Goal: Task Accomplishment & Management: Manage account settings

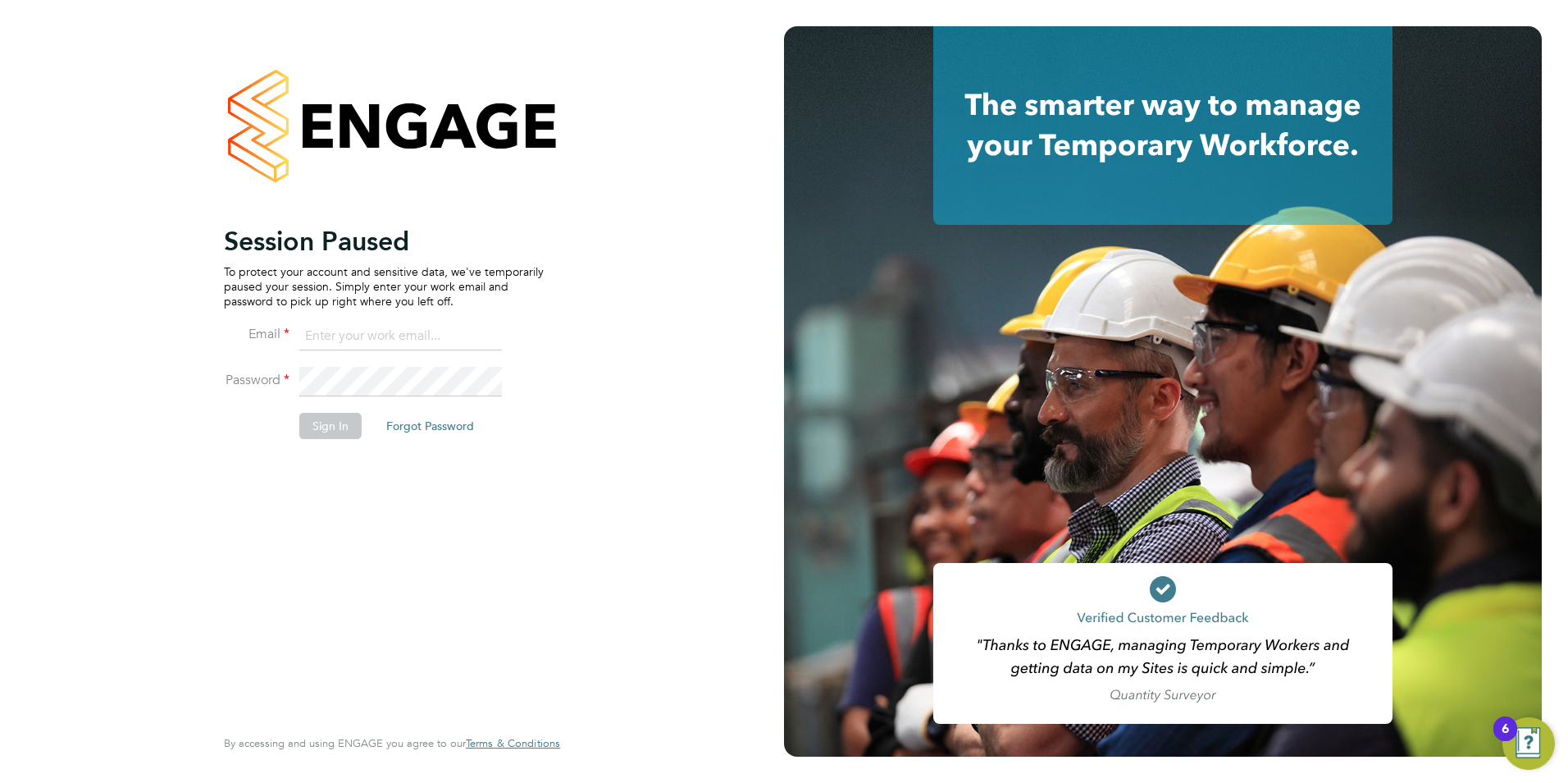
type input "[PERSON_NAME][EMAIL_ADDRESS][PERSON_NAME][DOMAIN_NAME]"
click at [333, 424] on button "Sign In" at bounding box center [331, 426] width 63 height 27
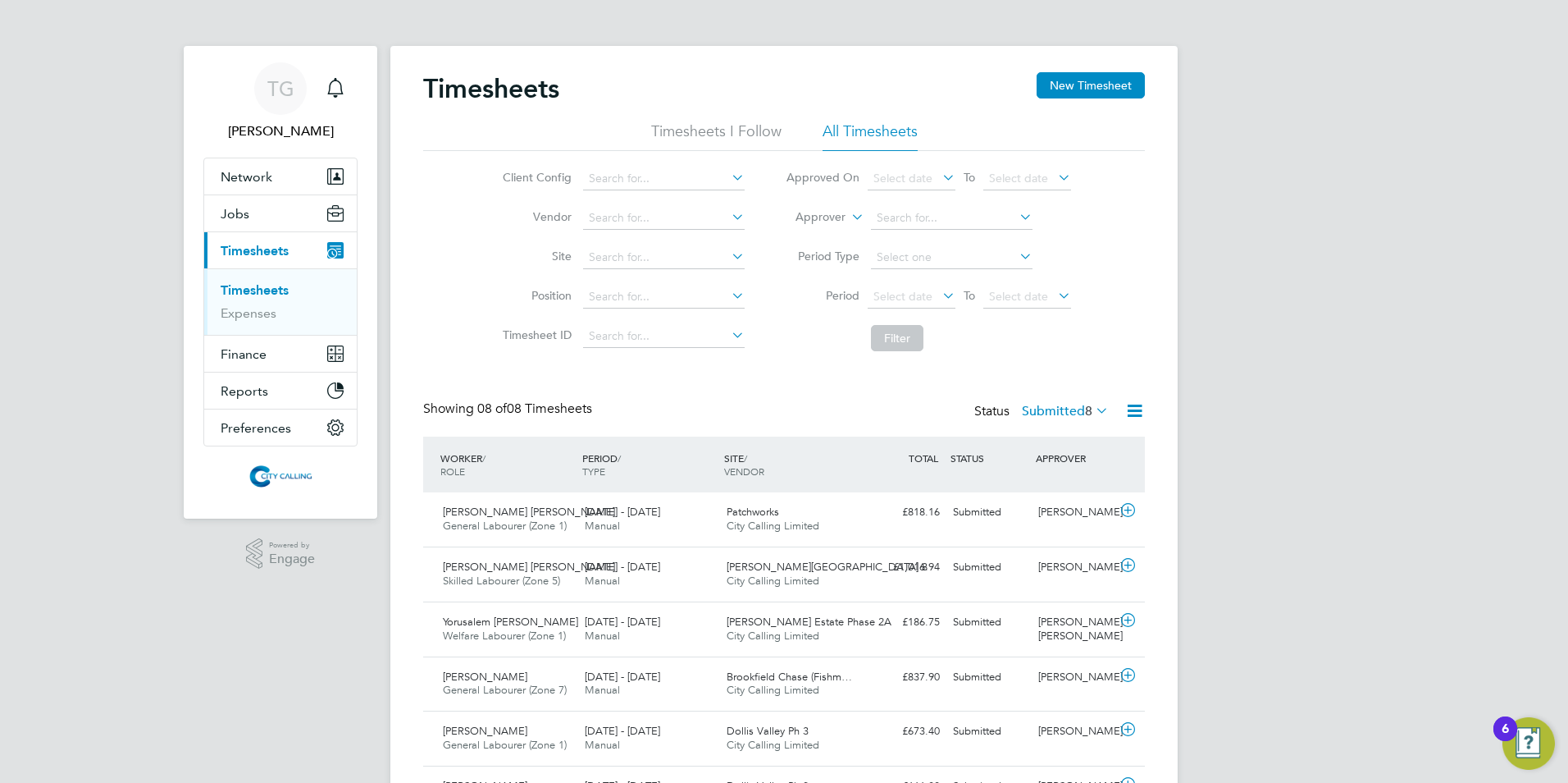
click at [896, 296] on span "Select date" at bounding box center [902, 297] width 59 height 15
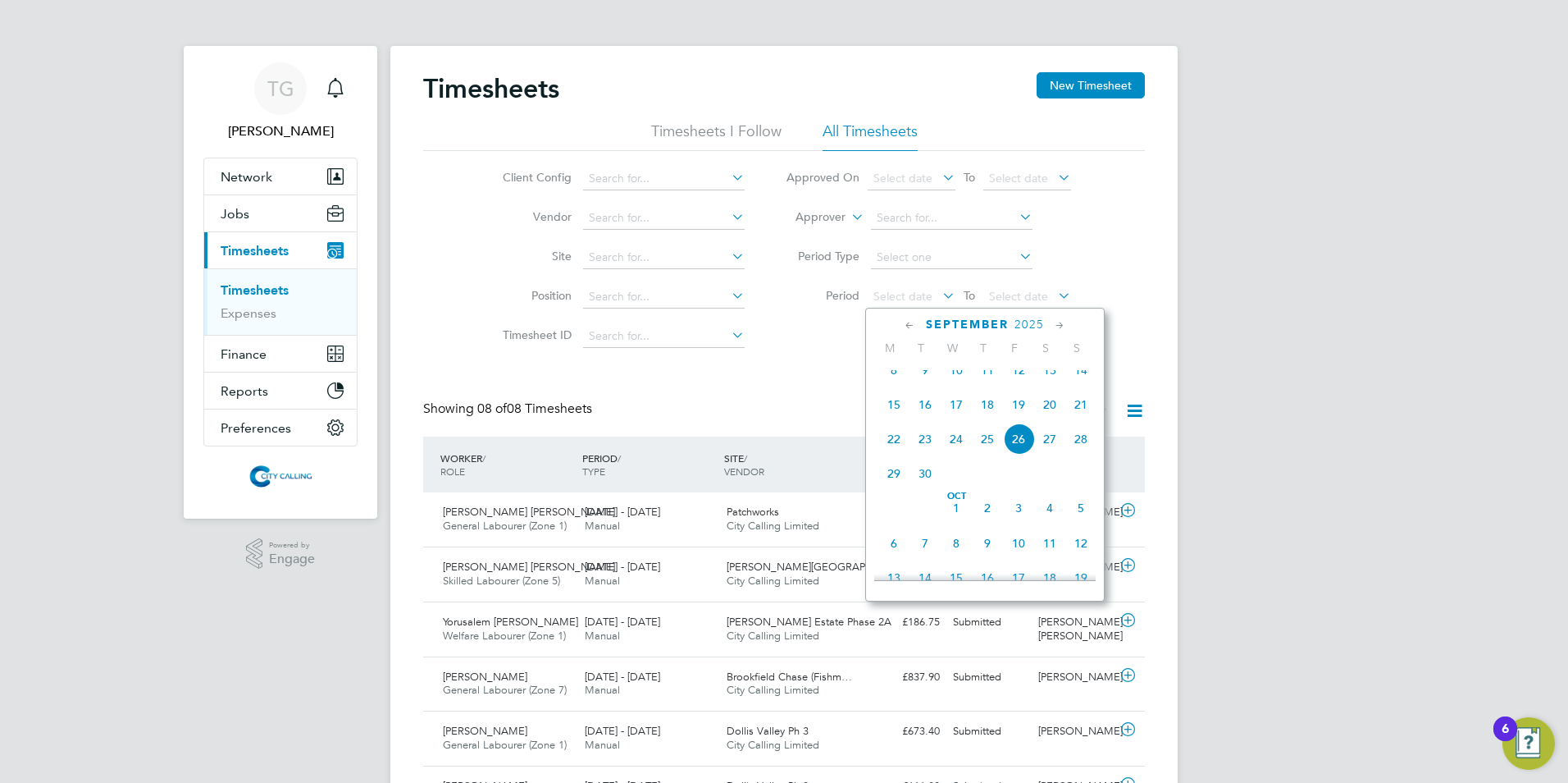
click at [889, 415] on span "15" at bounding box center [894, 404] width 31 height 31
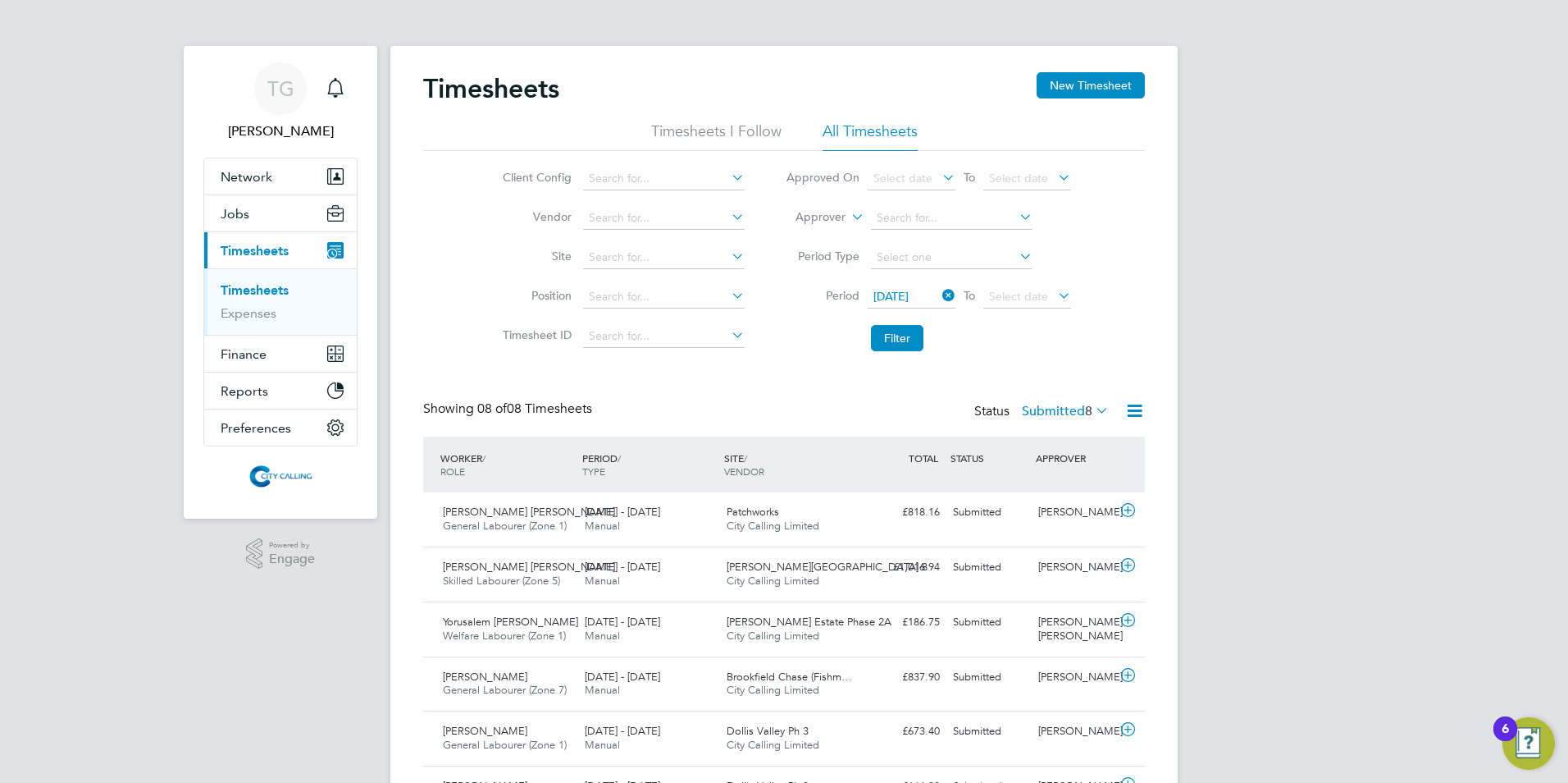
click at [1012, 296] on span "Select date" at bounding box center [1018, 297] width 59 height 15
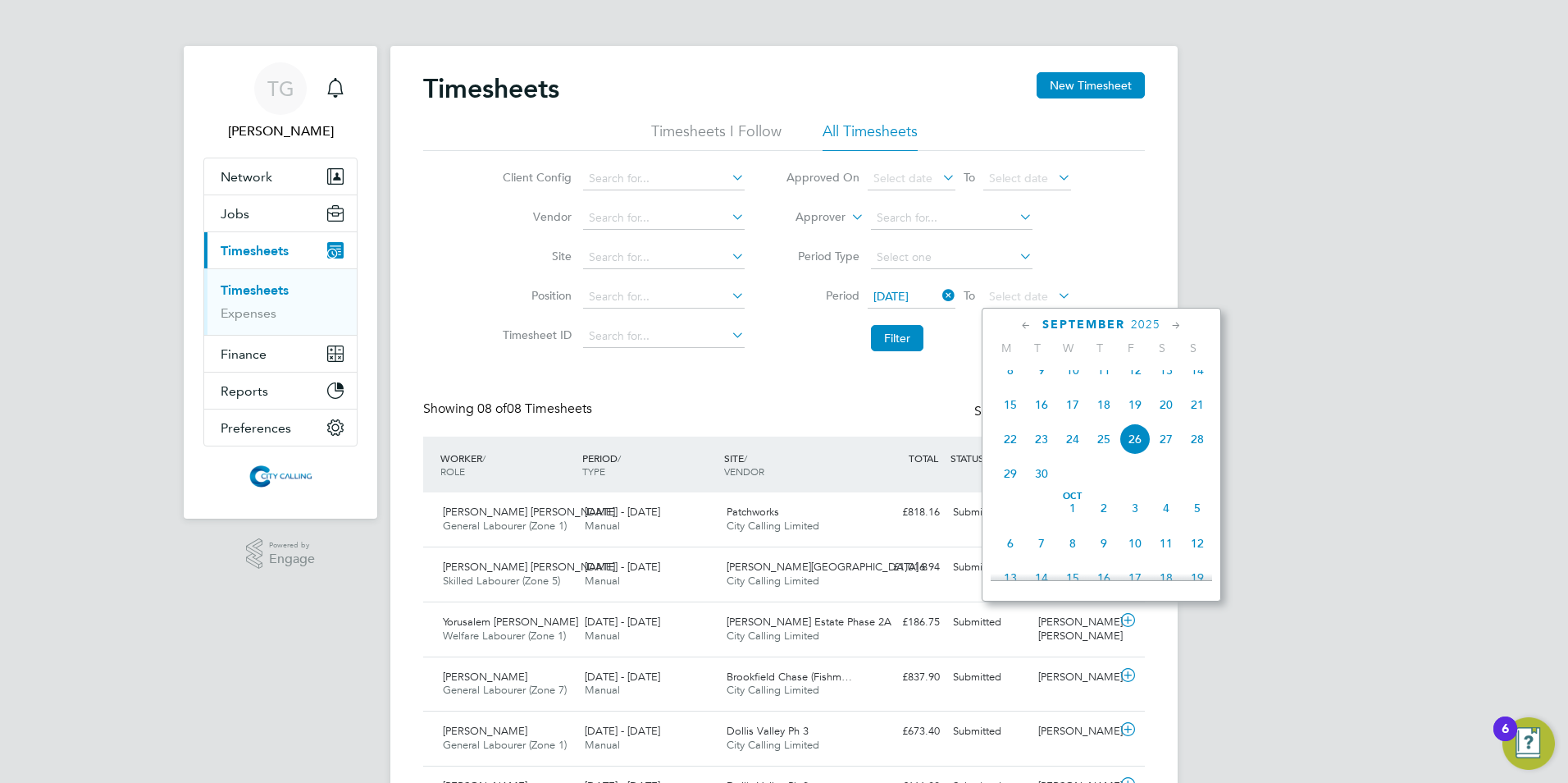
click at [1196, 414] on span "21" at bounding box center [1197, 404] width 31 height 31
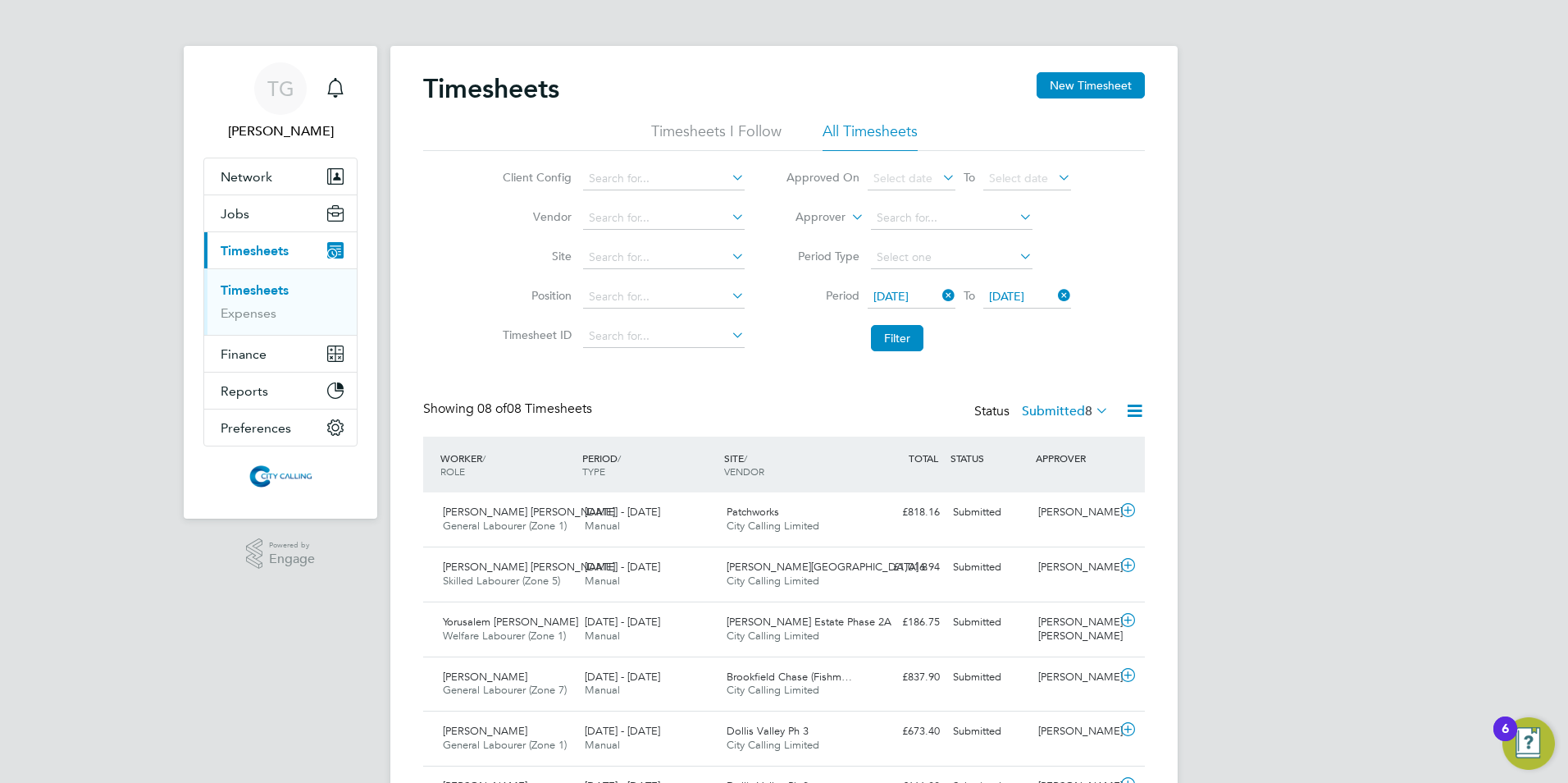
click at [900, 334] on button "Filter" at bounding box center [897, 339] width 52 height 27
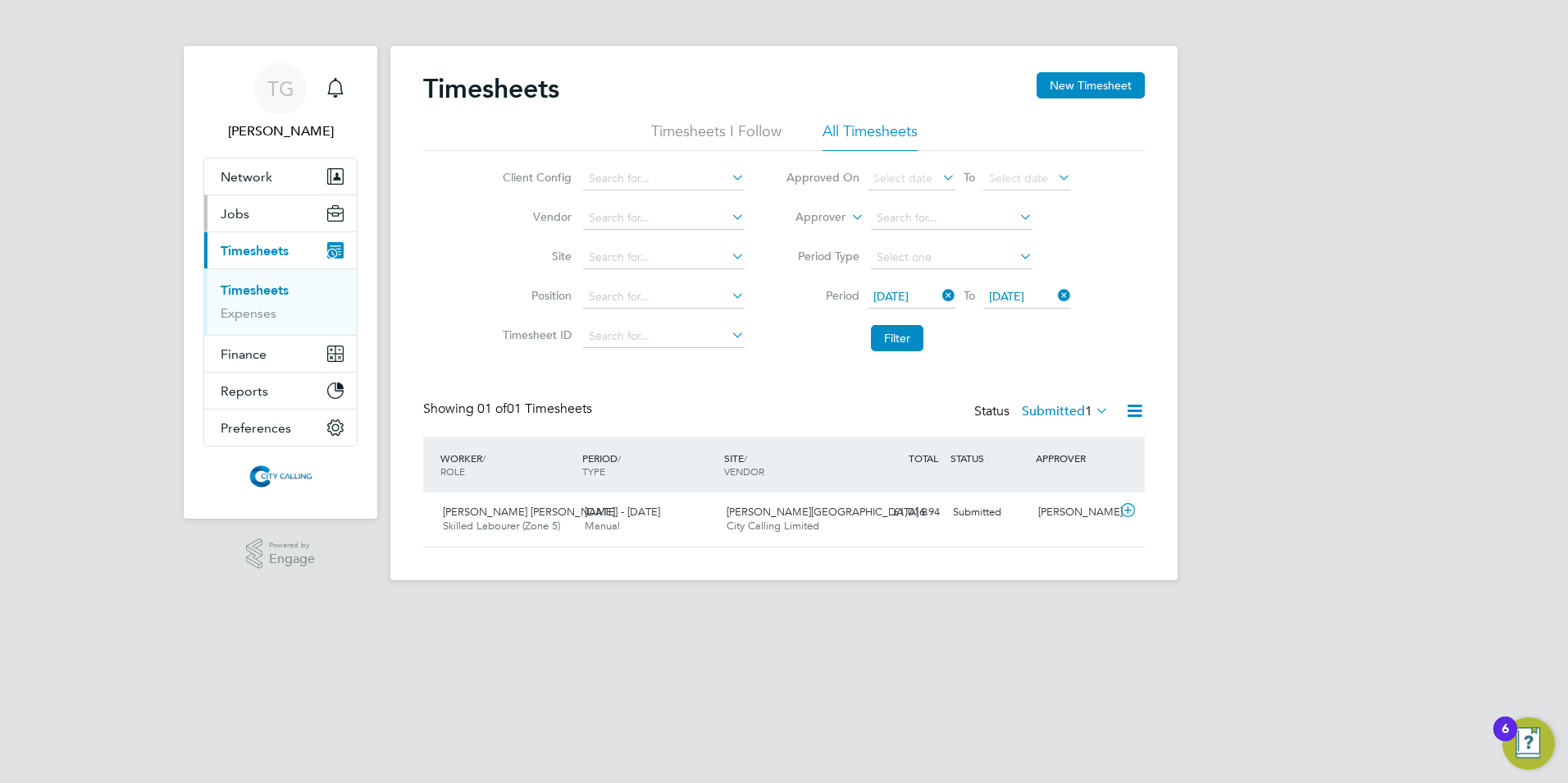
click at [236, 207] on span "Jobs" at bounding box center [235, 213] width 29 height 15
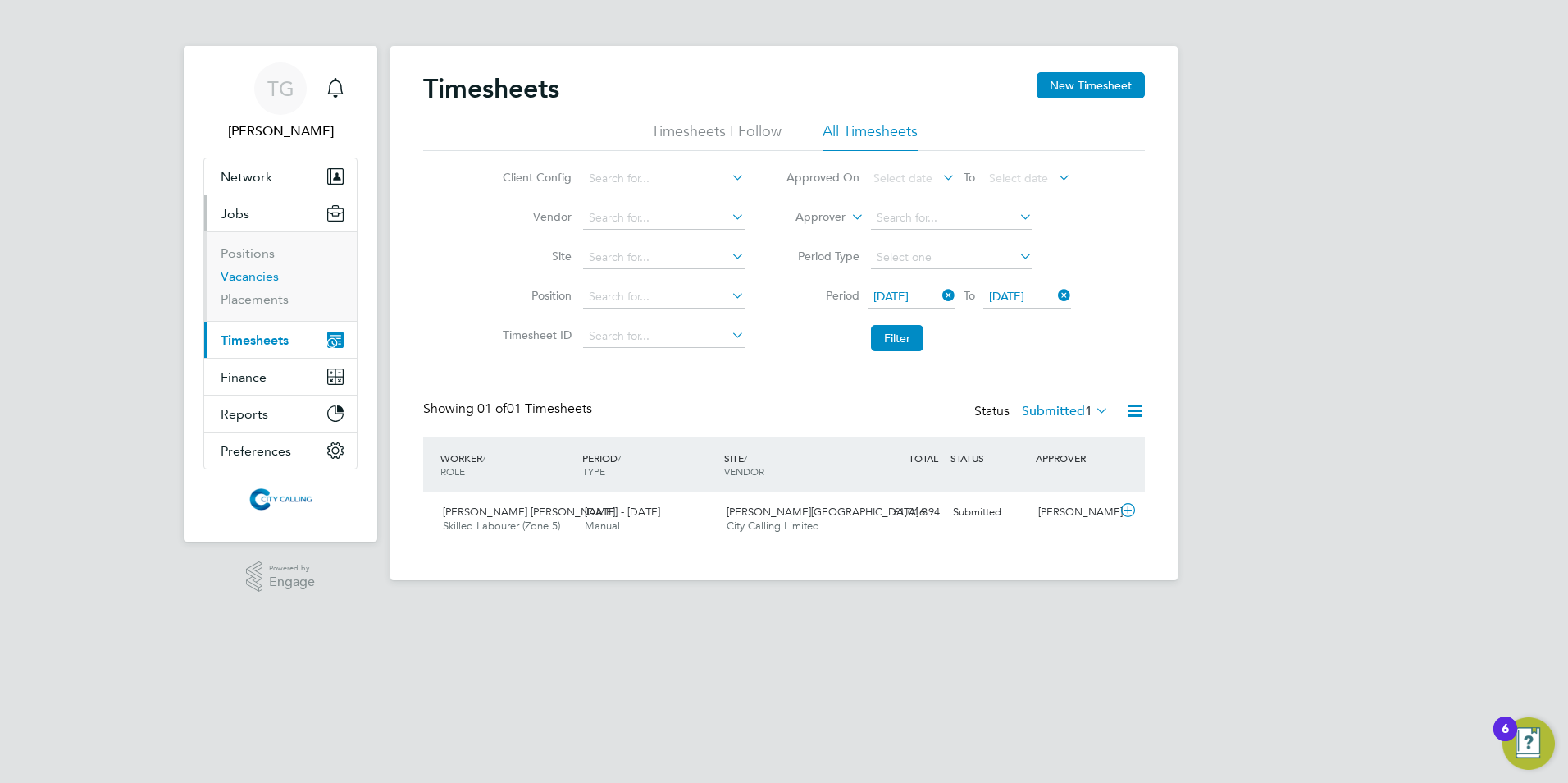
click at [241, 271] on link "Vacancies" at bounding box center [249, 276] width 58 height 15
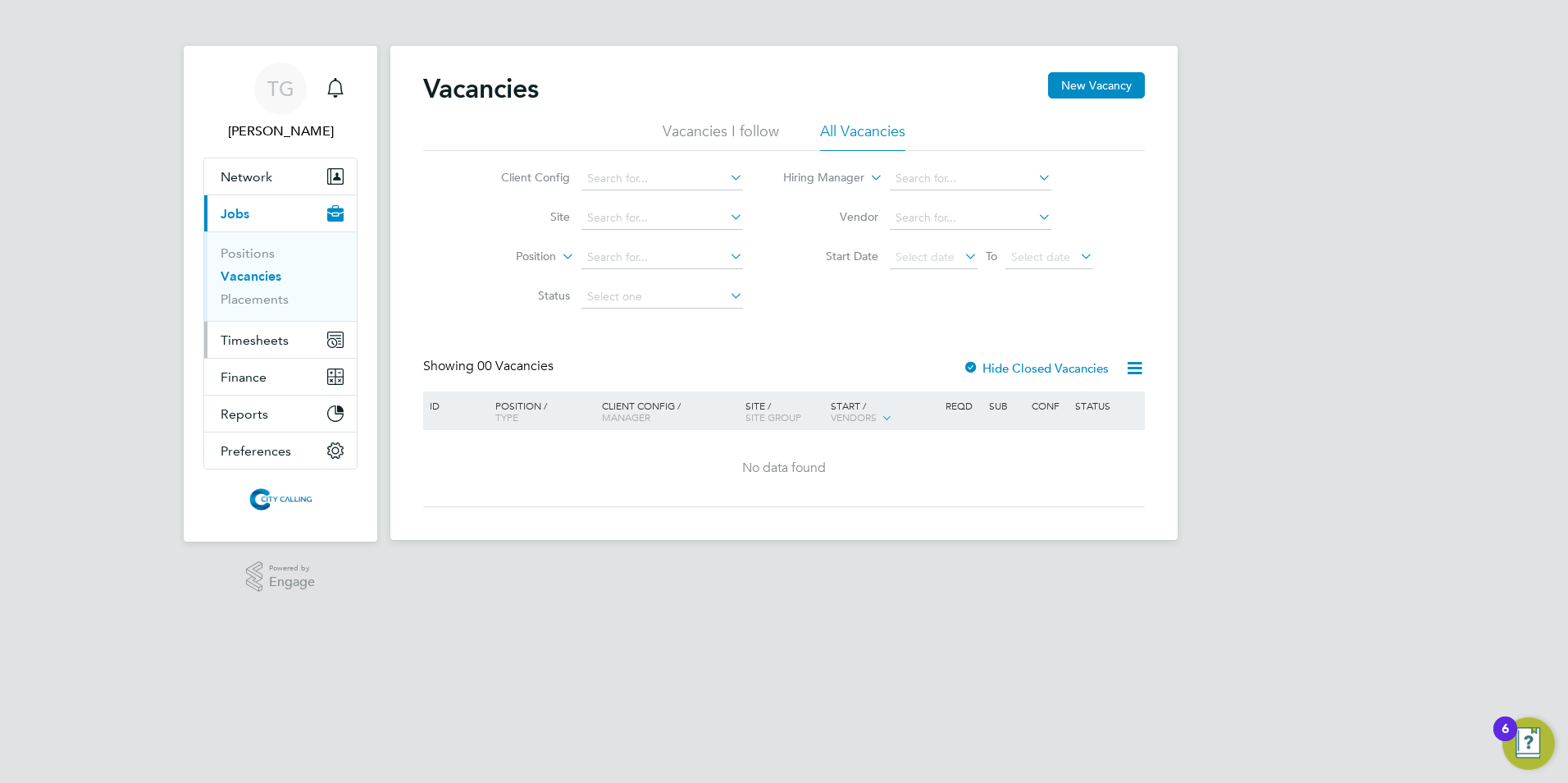
click at [254, 338] on span "Timesheets" at bounding box center [255, 340] width 68 height 15
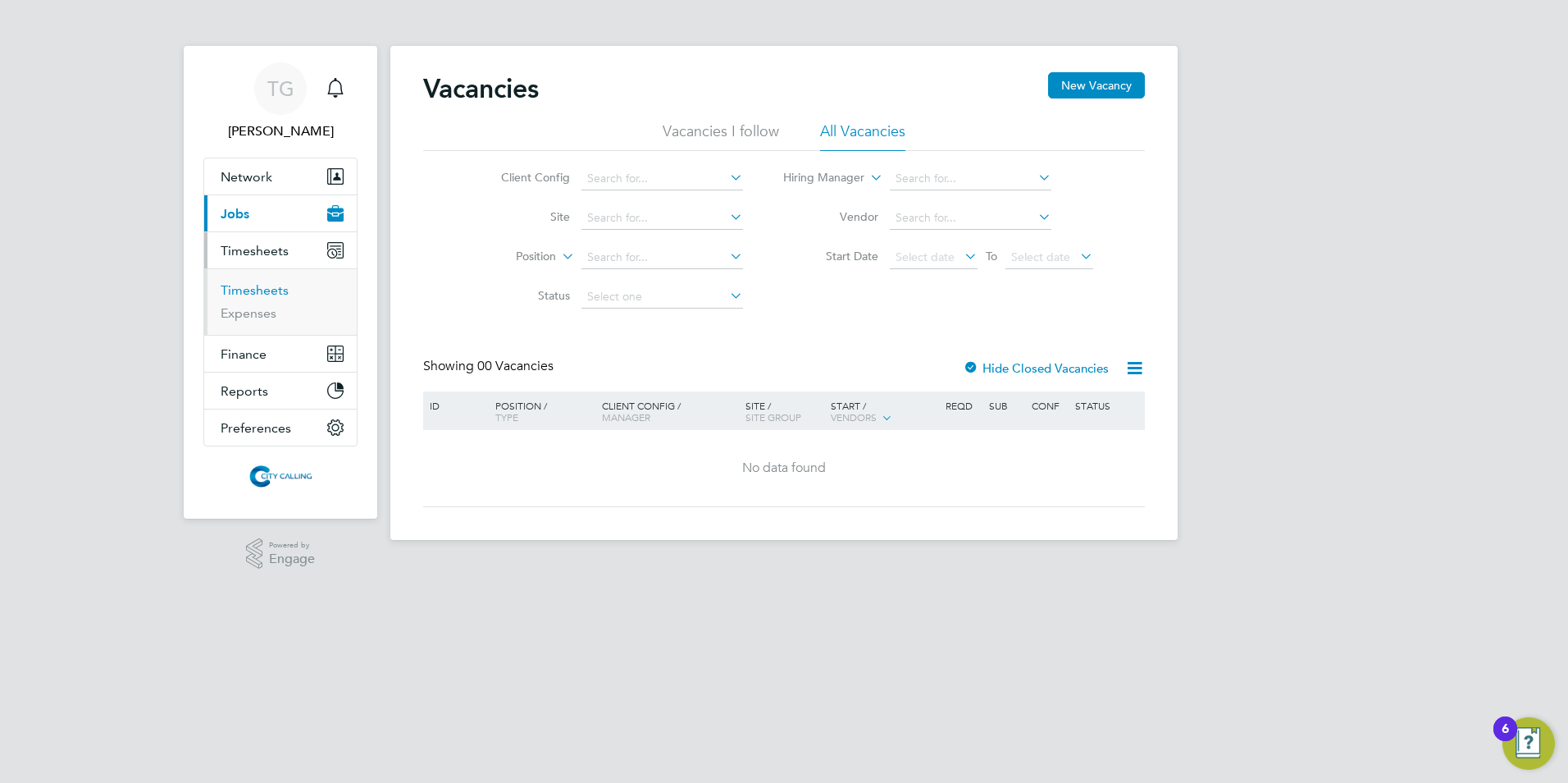
click at [237, 287] on link "Timesheets" at bounding box center [255, 290] width 68 height 15
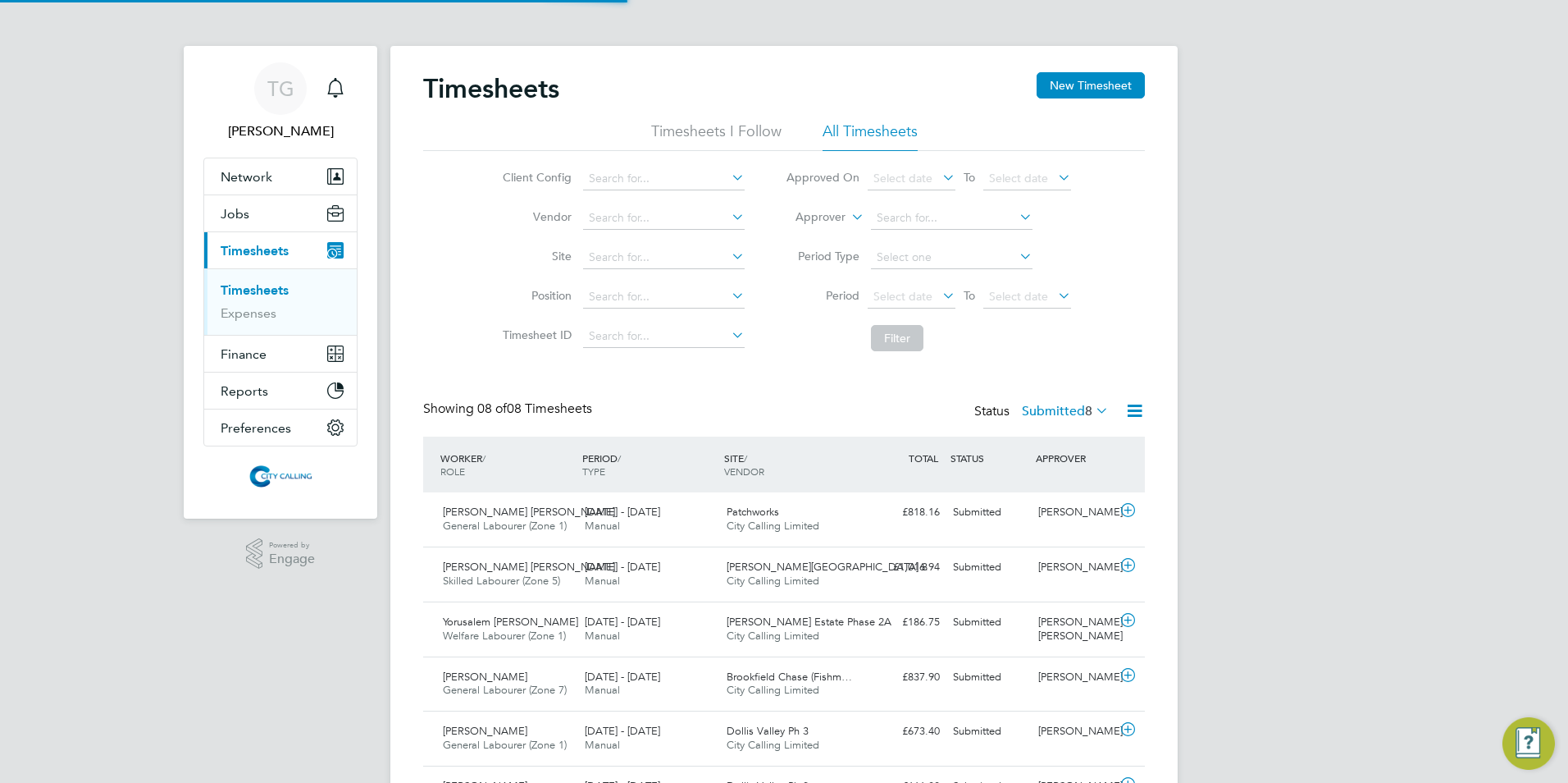
scroll to position [42, 143]
click at [234, 209] on span "Jobs" at bounding box center [235, 213] width 29 height 15
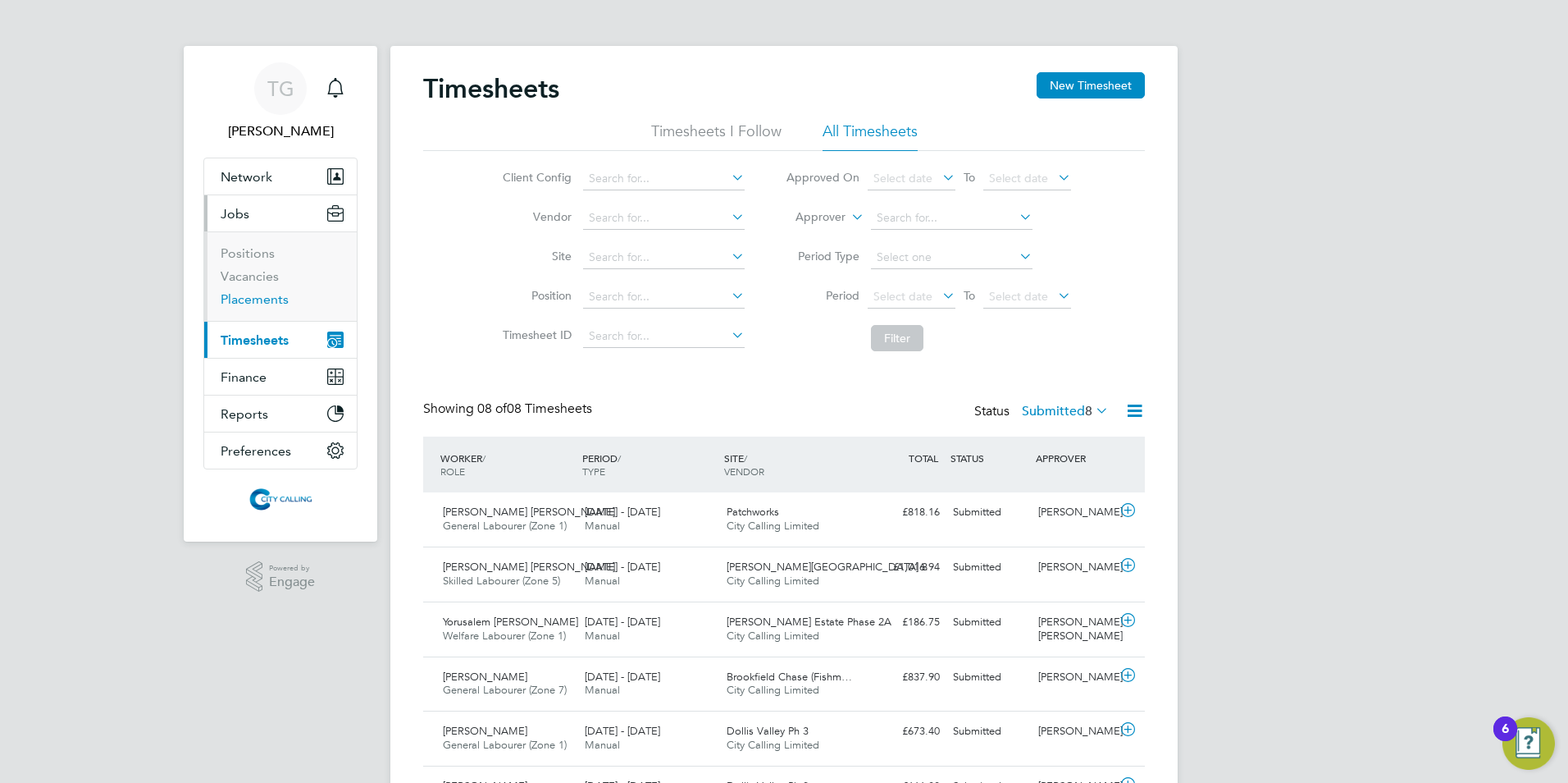
click at [245, 299] on link "Placements" at bounding box center [255, 299] width 68 height 15
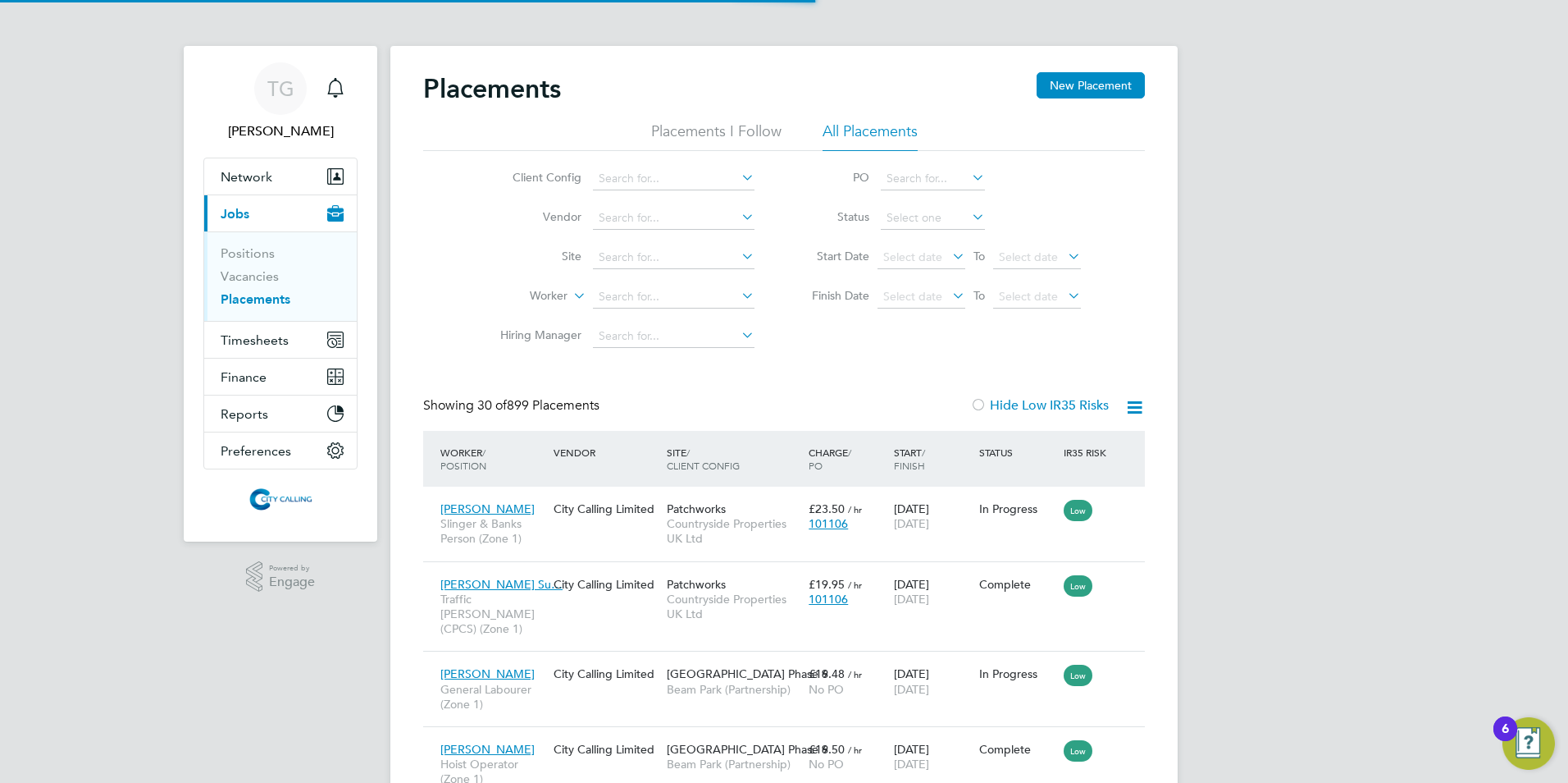
click at [631, 289] on input at bounding box center [674, 297] width 162 height 23
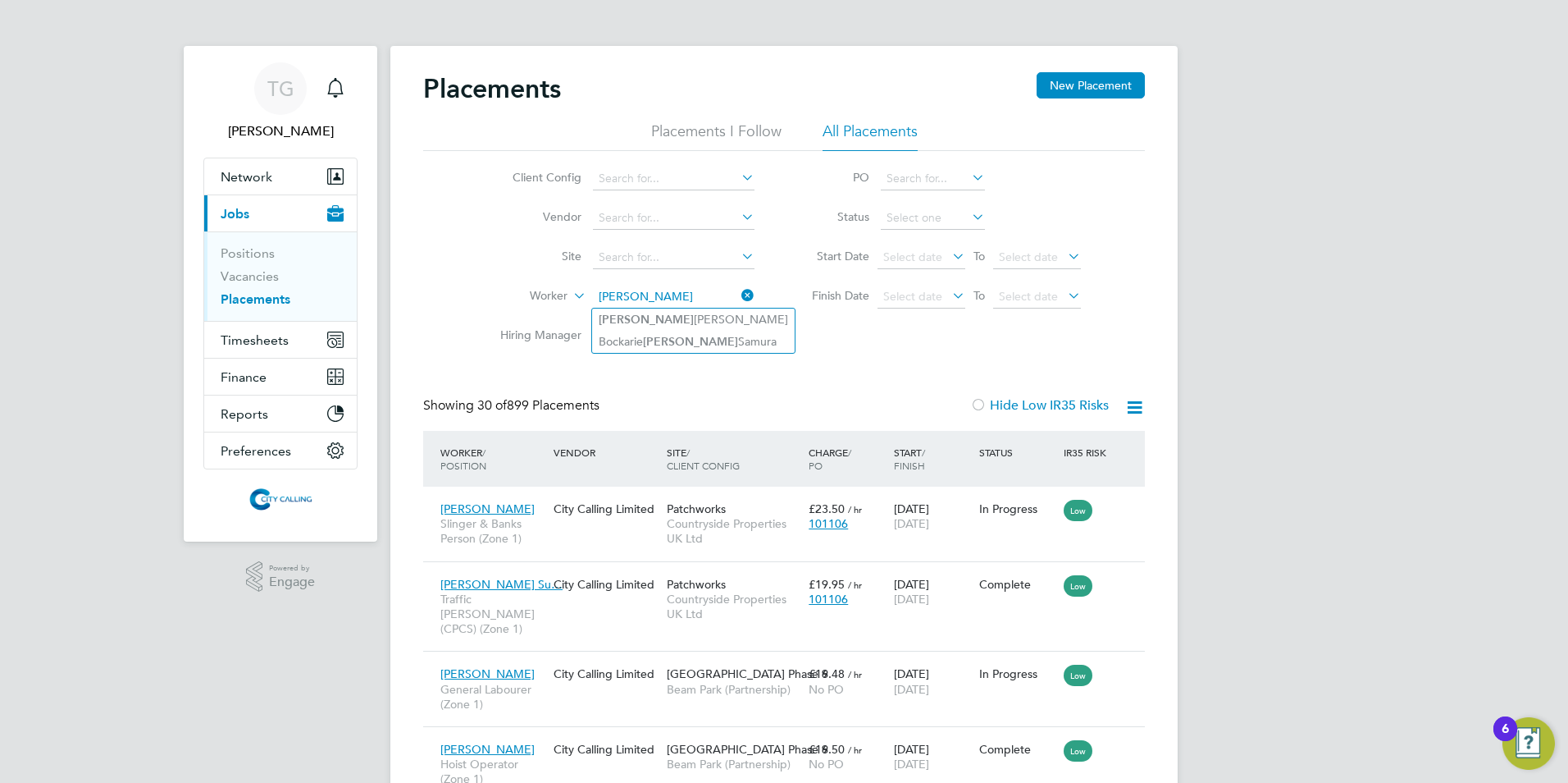
type input "[PERSON_NAME]"
click at [236, 336] on span "Timesheets" at bounding box center [255, 340] width 68 height 15
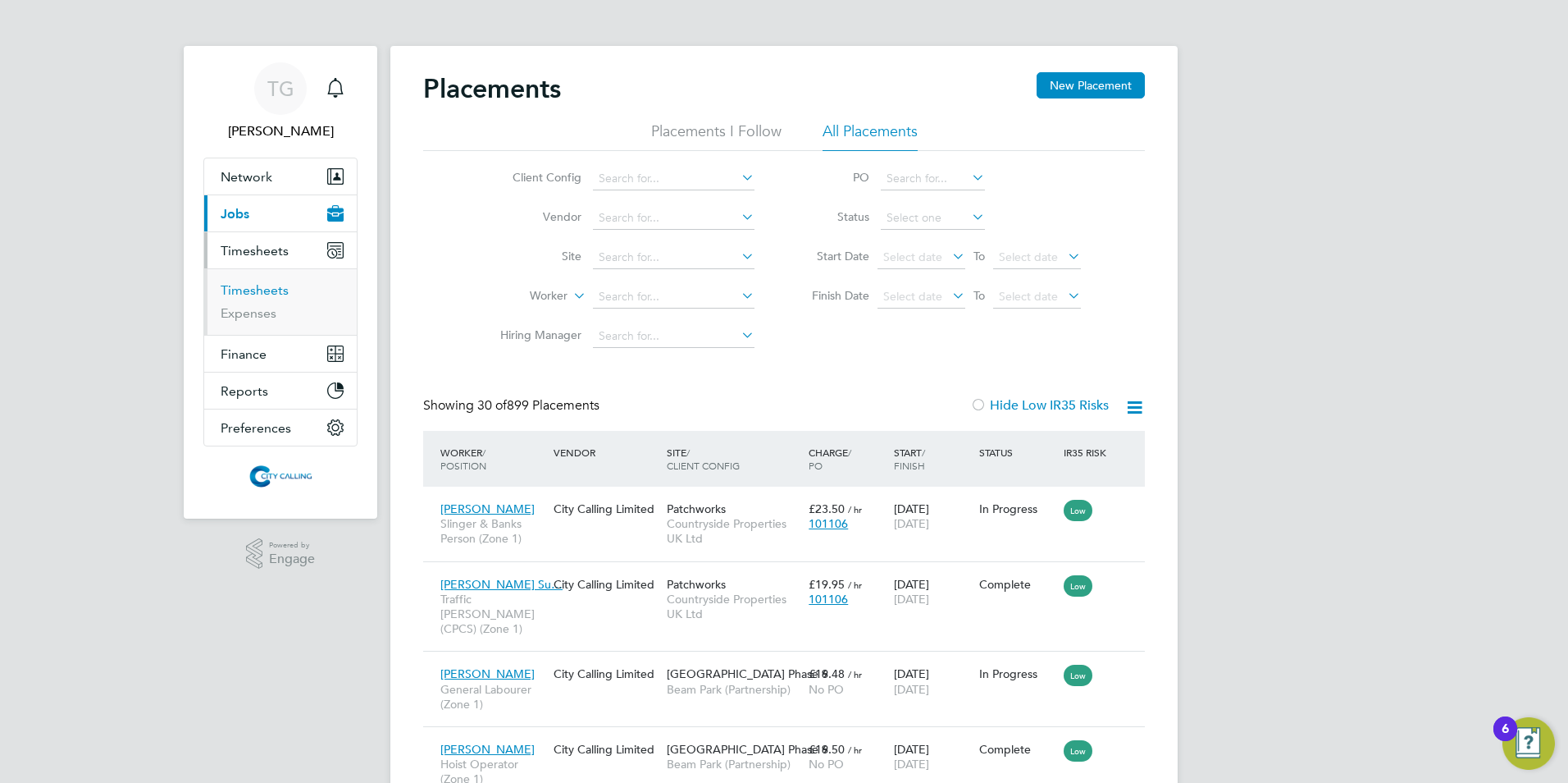
click at [242, 287] on link "Timesheets" at bounding box center [255, 290] width 68 height 15
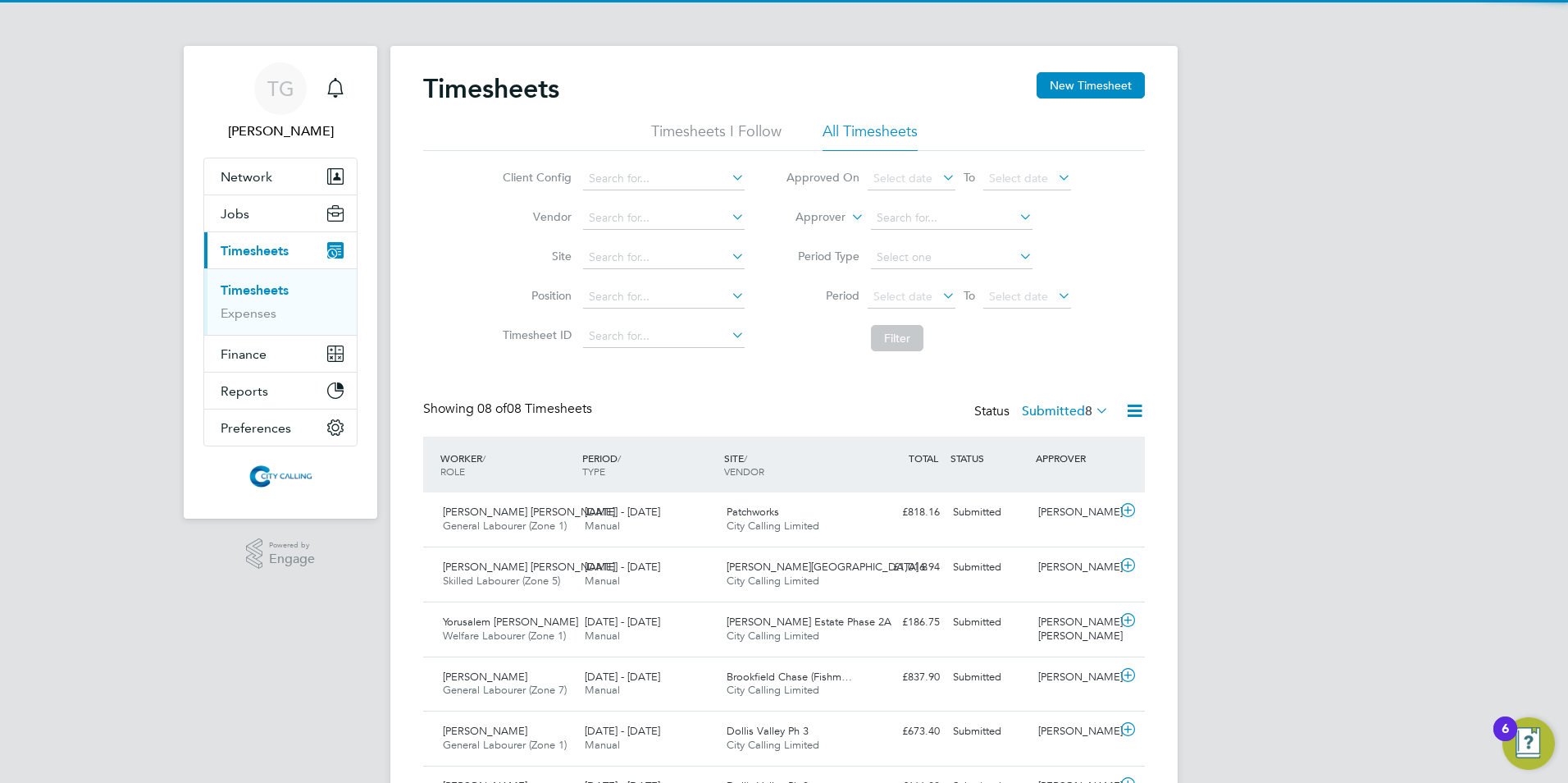
drag, startPoint x: 896, startPoint y: 292, endPoint x: 893, endPoint y: 314, distance: 22.2
click at [896, 291] on span "Select date" at bounding box center [902, 297] width 59 height 15
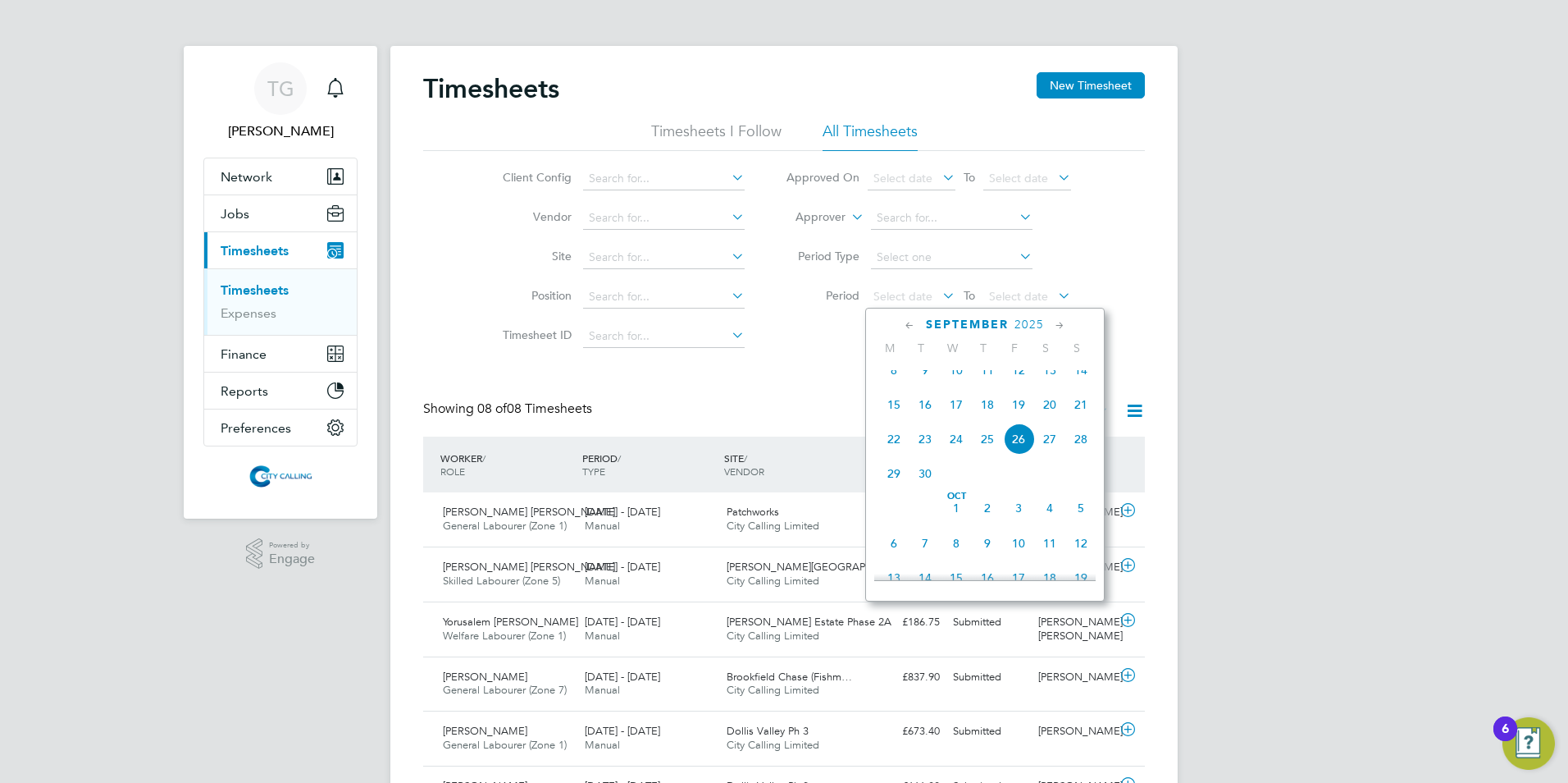
click at [896, 417] on span "15" at bounding box center [894, 404] width 31 height 31
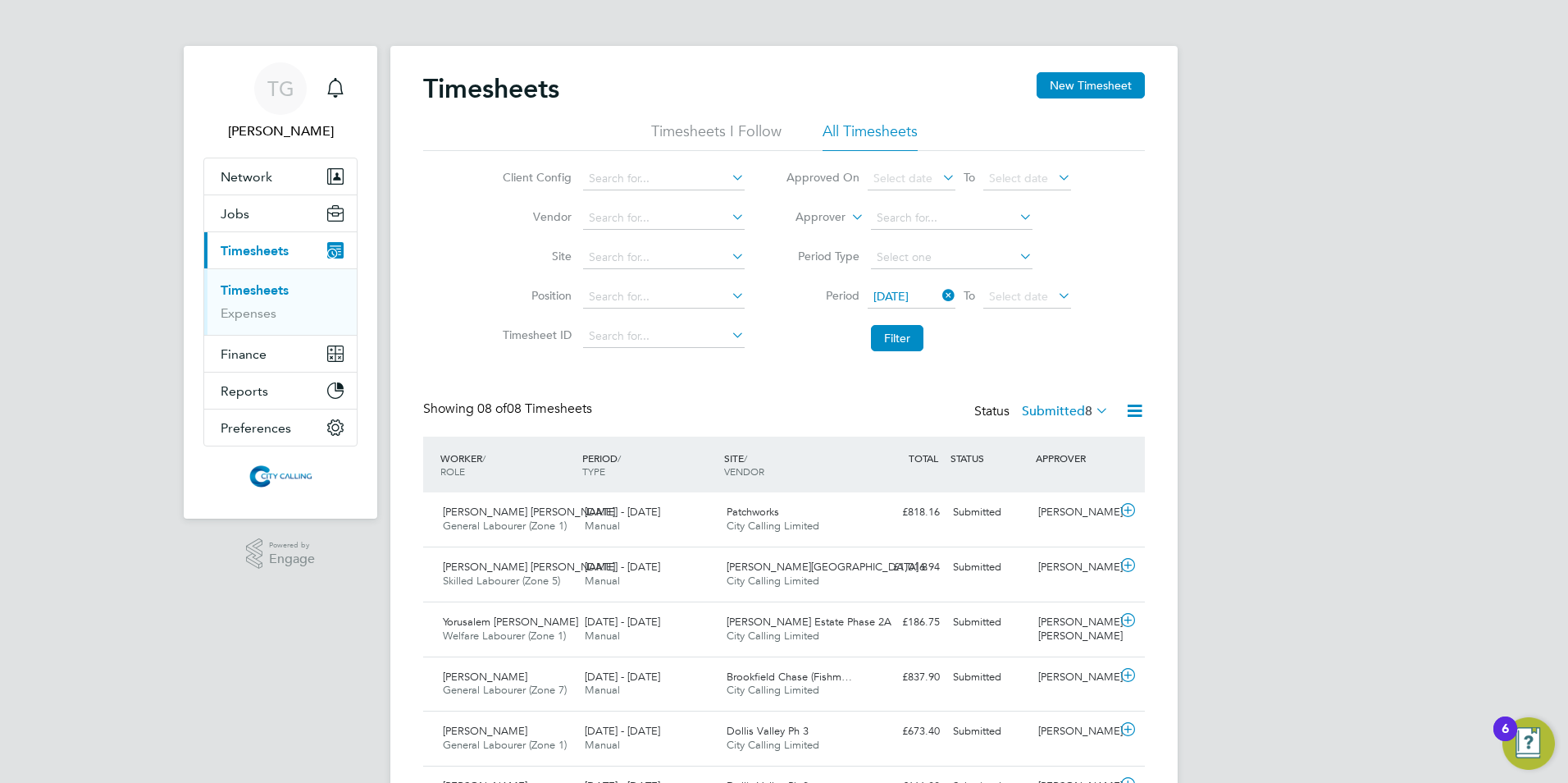
click at [999, 294] on span "Select date" at bounding box center [1018, 297] width 59 height 15
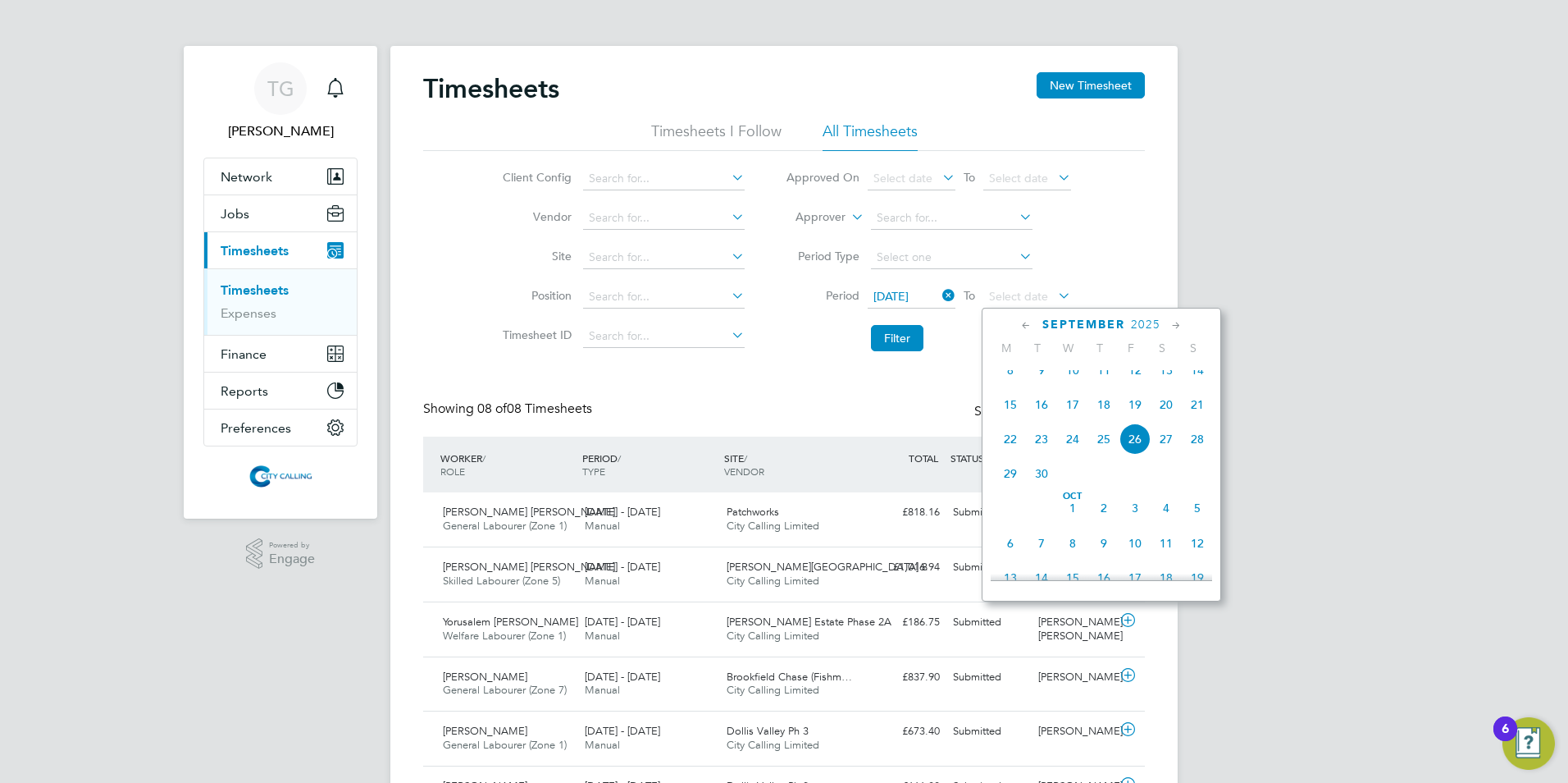
click at [1197, 417] on span "21" at bounding box center [1197, 404] width 31 height 31
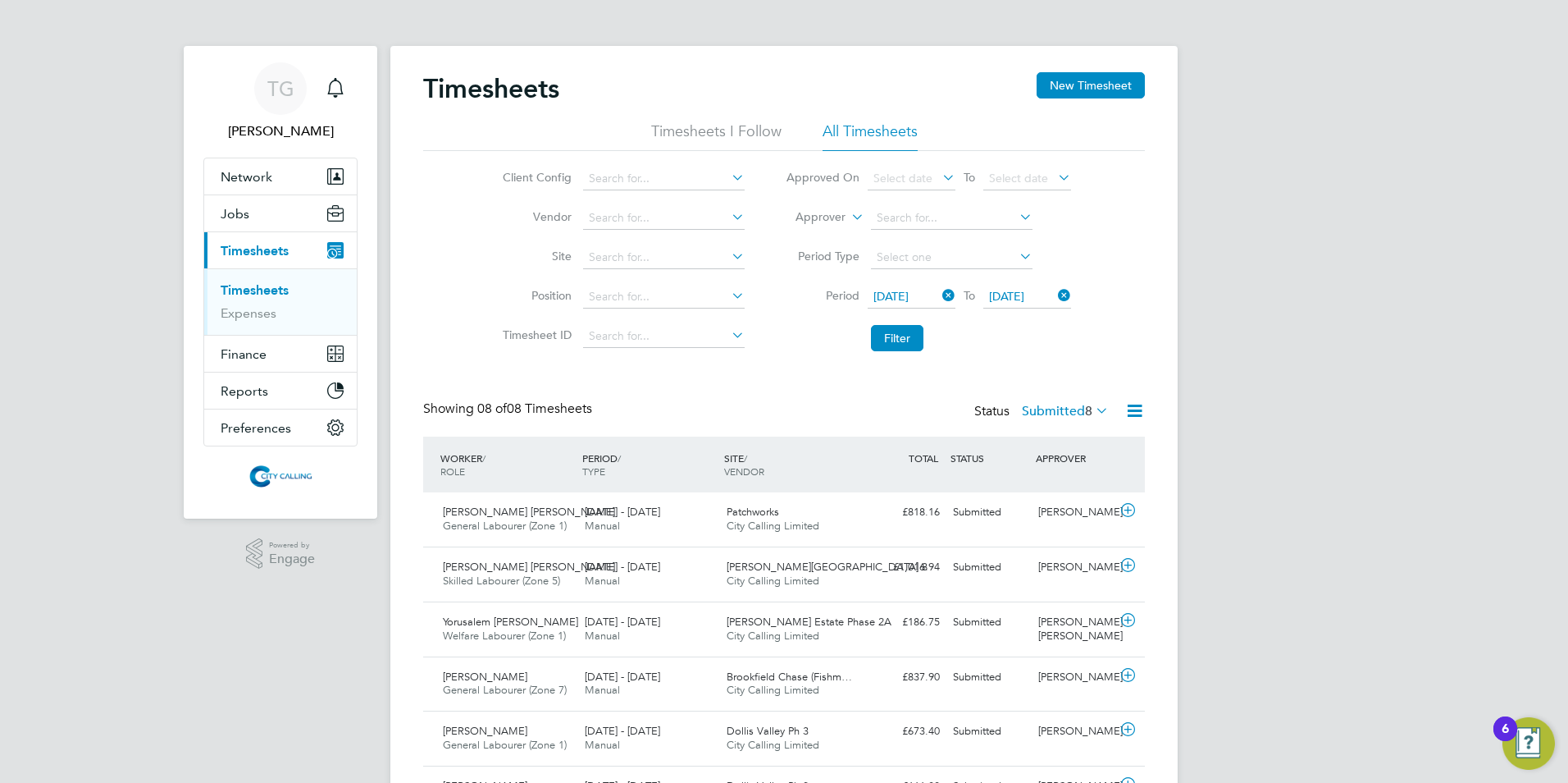
click at [893, 336] on button "Filter" at bounding box center [897, 339] width 52 height 27
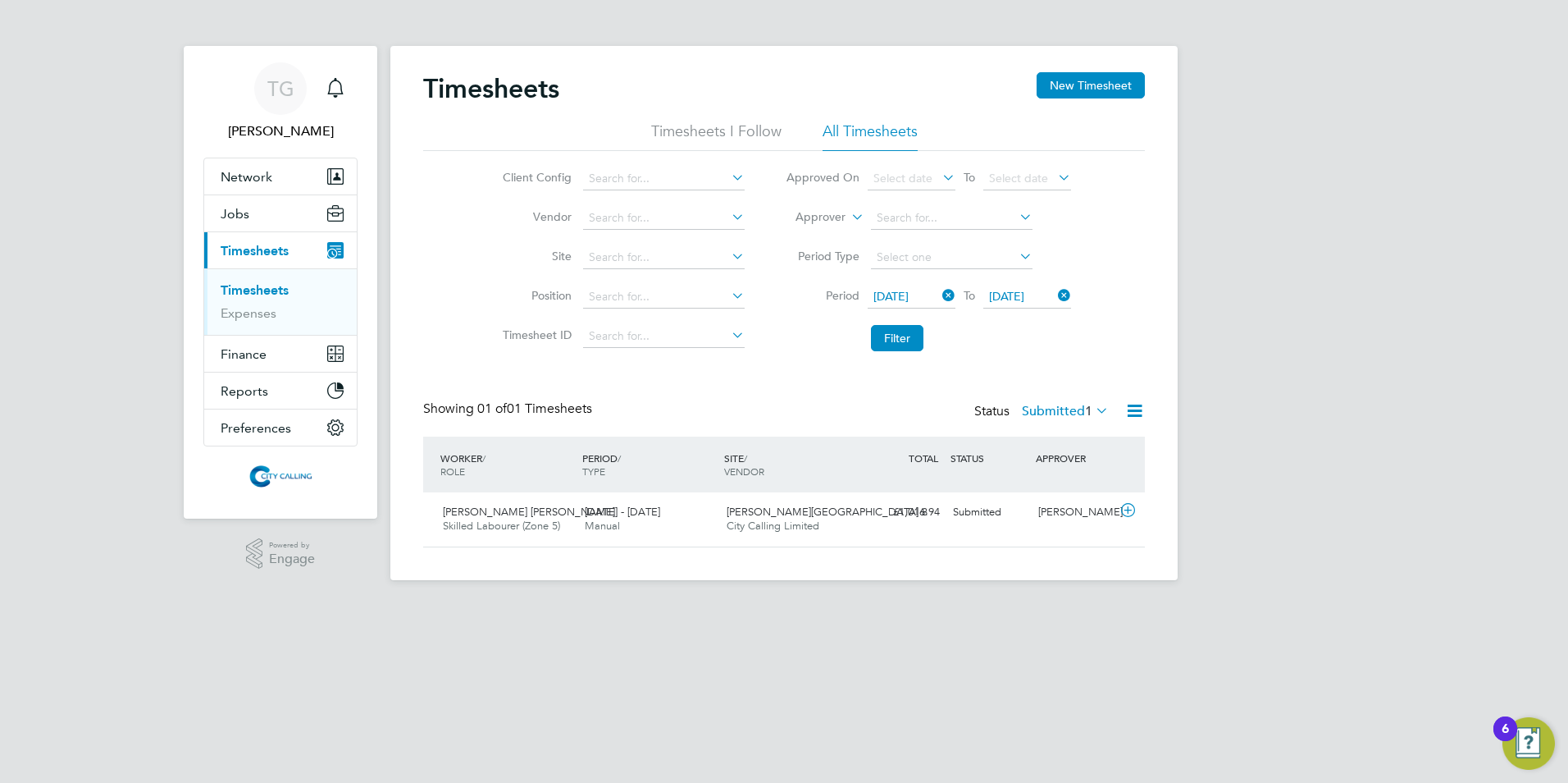
click at [1036, 408] on label "Submitted 1" at bounding box center [1065, 410] width 87 height 16
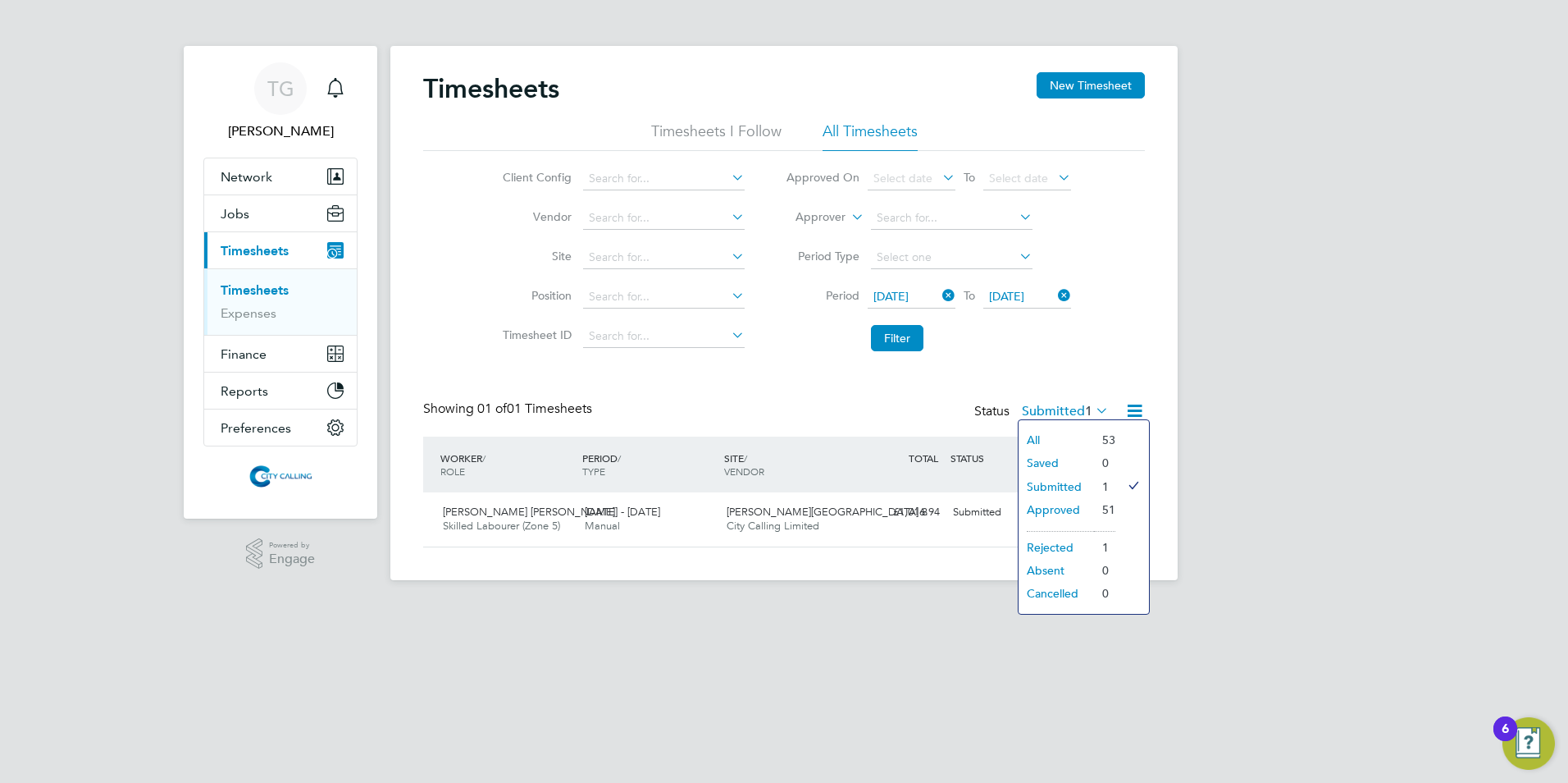
click at [1046, 508] on li "Approved" at bounding box center [1055, 509] width 75 height 23
